Goal: Check status: Check status

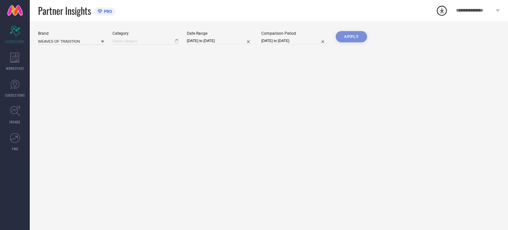
type input "All"
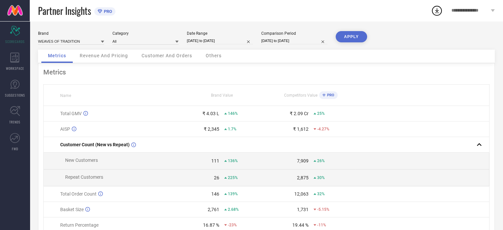
click at [198, 42] on input "[DATE] to [DATE]" at bounding box center [220, 40] width 66 height 7
select select "7"
select select "2025"
select select "8"
select select "2025"
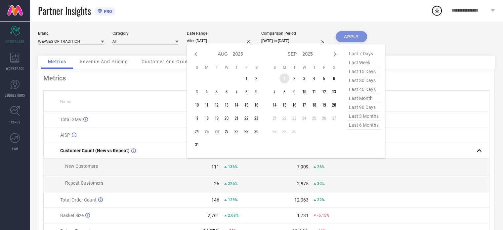
click at [283, 77] on td "1" at bounding box center [284, 78] width 10 height 10
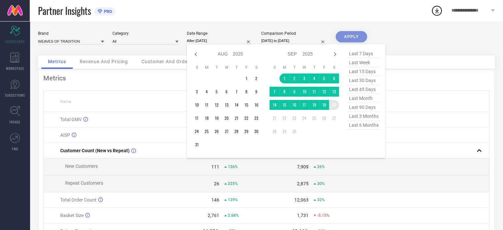
type input "[DATE] to [DATE]"
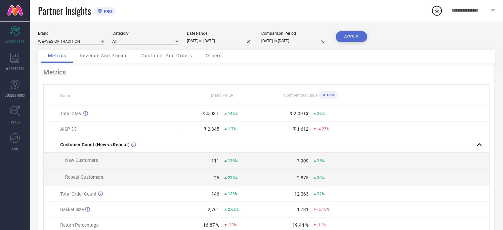
click at [356, 30] on div "Brand WEAVES OF TRADITION Category All Date Range [DATE] to [DATE] Comparison P…" at bounding box center [266, 148] width 473 height 254
click at [354, 33] on button "APPLY" at bounding box center [350, 36] width 31 height 11
click at [430, 44] on div "Brand WEAVES OF TRADITION Category All Date Range [DATE] to [DATE] Comparison P…" at bounding box center [266, 40] width 456 height 19
click at [279, 42] on input "[DATE] to [DATE]" at bounding box center [294, 40] width 66 height 7
select select "7"
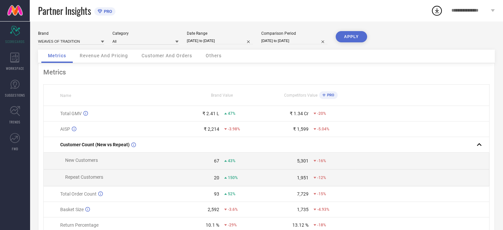
select select "2024"
select select "8"
select select "2024"
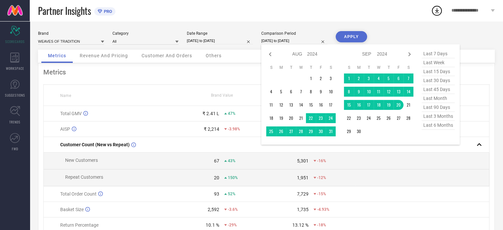
click at [433, 98] on span "last month" at bounding box center [437, 98] width 33 height 9
type input "[DATE] to [DATE]"
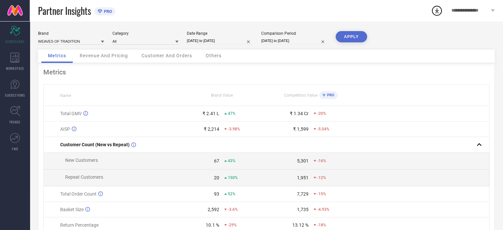
click at [281, 36] on div "Comparison Period [DATE] to [DATE]" at bounding box center [294, 38] width 66 height 14
click at [282, 39] on input "[DATE] to [DATE]" at bounding box center [294, 40] width 66 height 7
select select "7"
select select "2025"
select select "8"
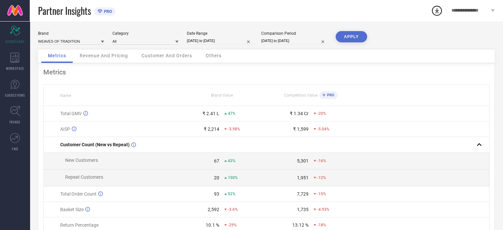
select select "2025"
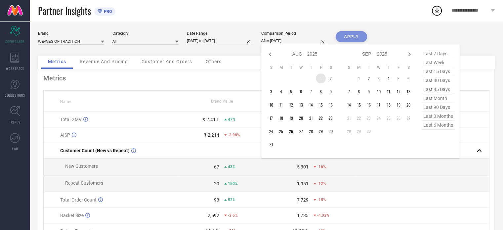
click at [320, 78] on td "1" at bounding box center [321, 78] width 10 height 10
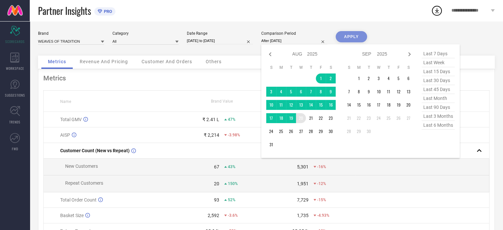
type input "[DATE] to [DATE]"
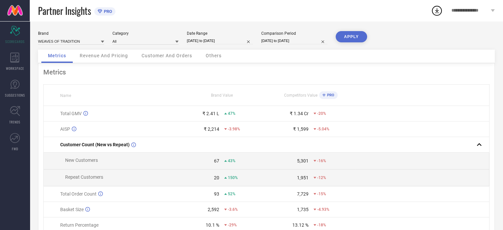
click at [356, 33] on button "APPLY" at bounding box center [350, 36] width 31 height 11
